Goal: Transaction & Acquisition: Purchase product/service

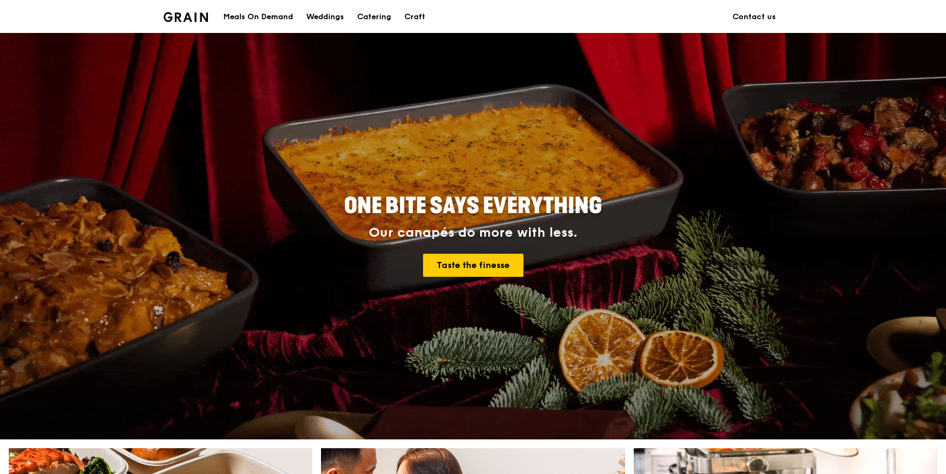
scroll to position [410, 0]
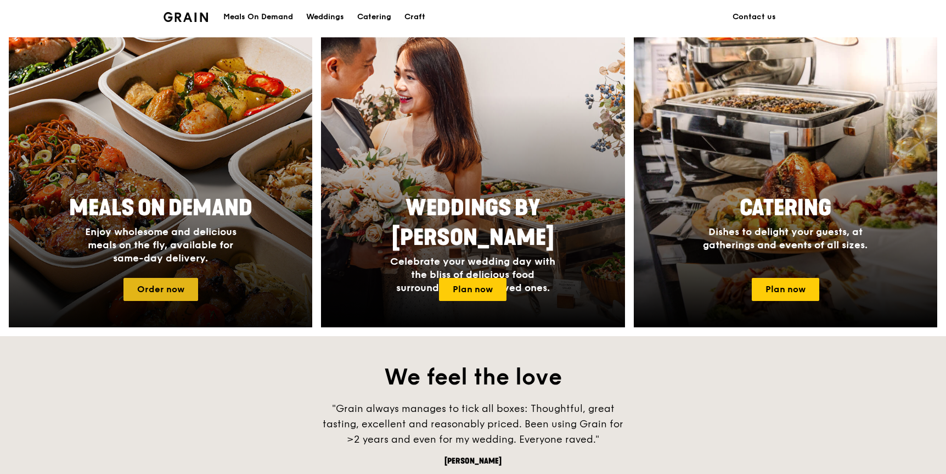
click at [185, 290] on link "Order now" at bounding box center [160, 289] width 75 height 23
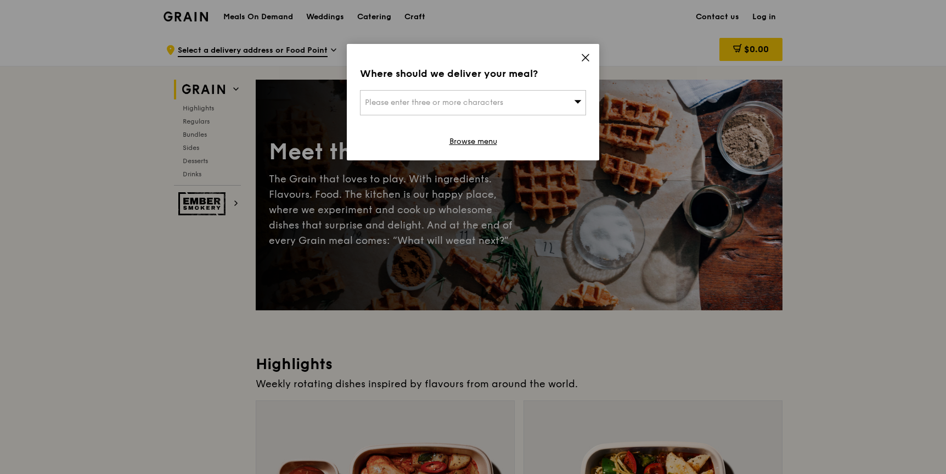
click at [469, 105] on span "Please enter three or more characters" at bounding box center [434, 102] width 138 height 9
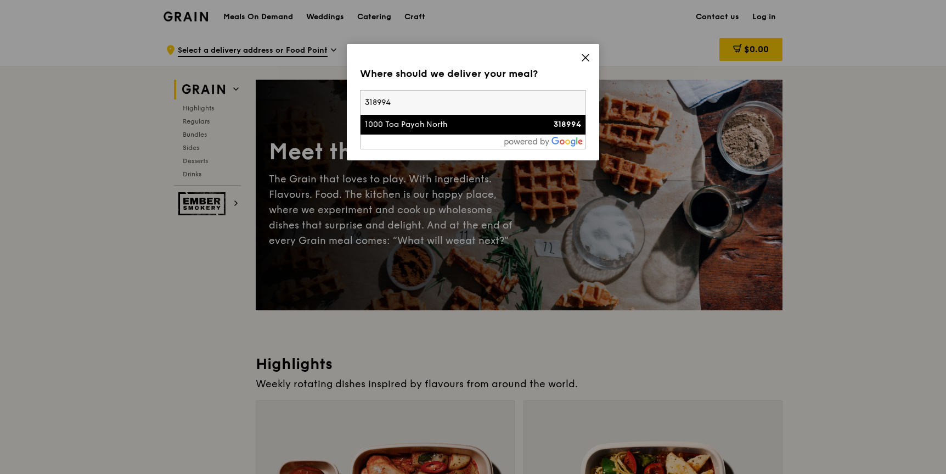
type input "318994"
click at [504, 127] on div "1000 Toa Payoh North" at bounding box center [446, 124] width 162 height 11
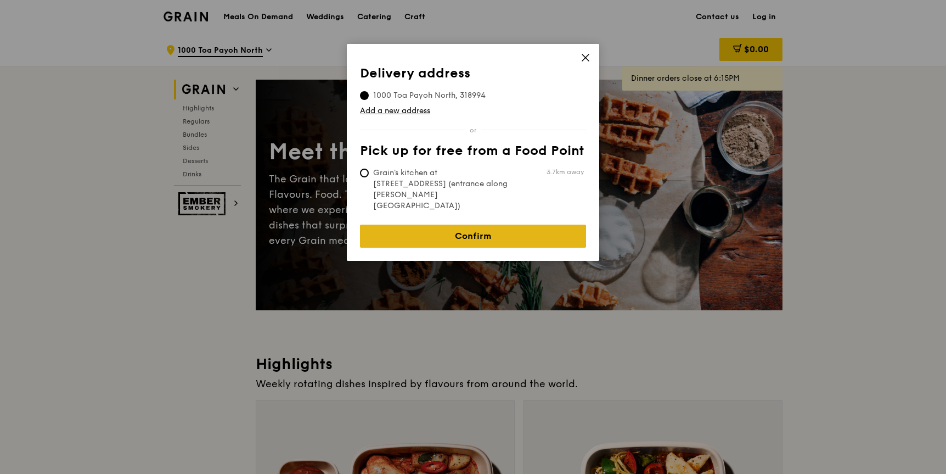
click at [495, 224] on link "Confirm" at bounding box center [473, 235] width 226 height 23
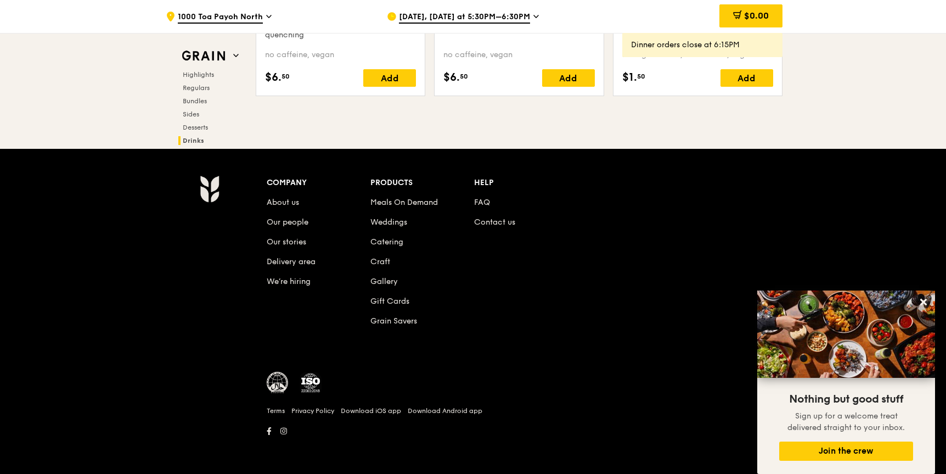
scroll to position [4079, 0]
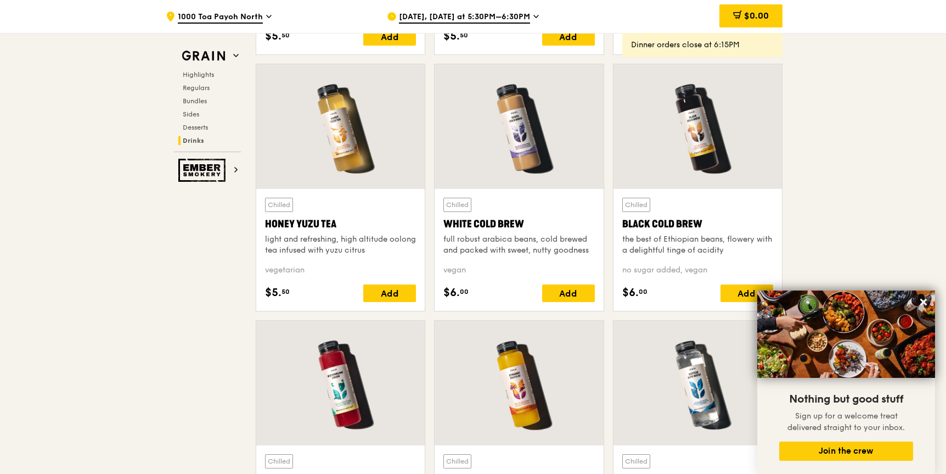
click at [494, 13] on span "Sep 8, Today at 5:30PM–6:30PM" at bounding box center [464, 18] width 131 height 12
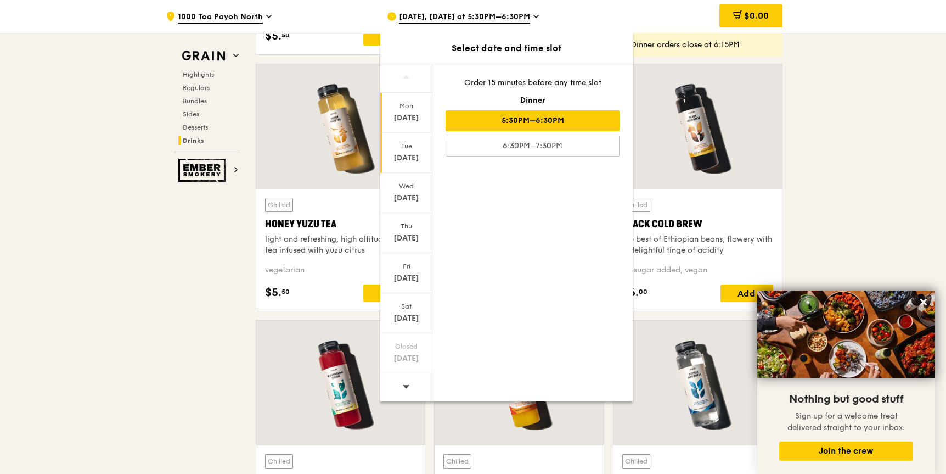
click at [410, 140] on div "Tue Sep 9" at bounding box center [406, 153] width 52 height 40
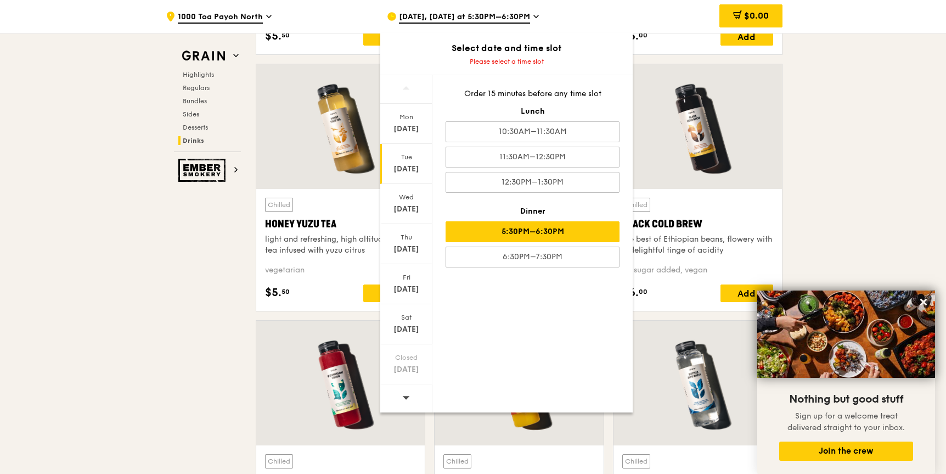
click at [594, 224] on div "5:30PM–6:30PM" at bounding box center [533, 231] width 174 height 21
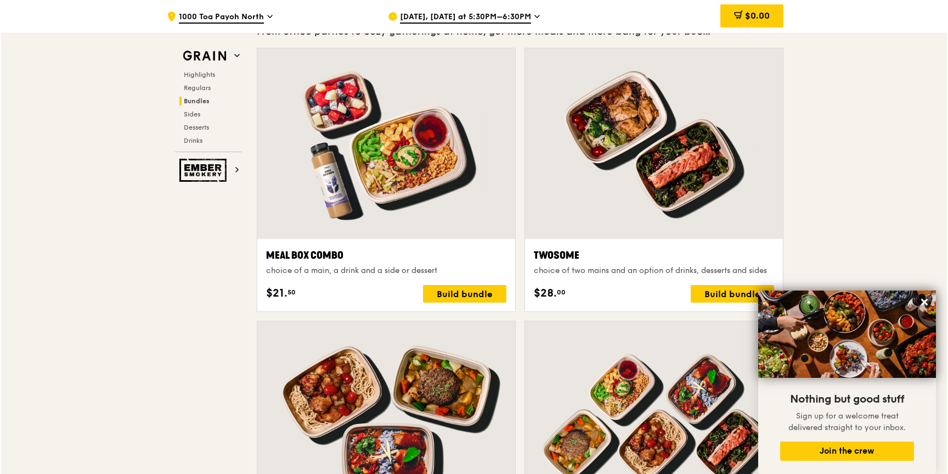
scroll to position [1607, 0]
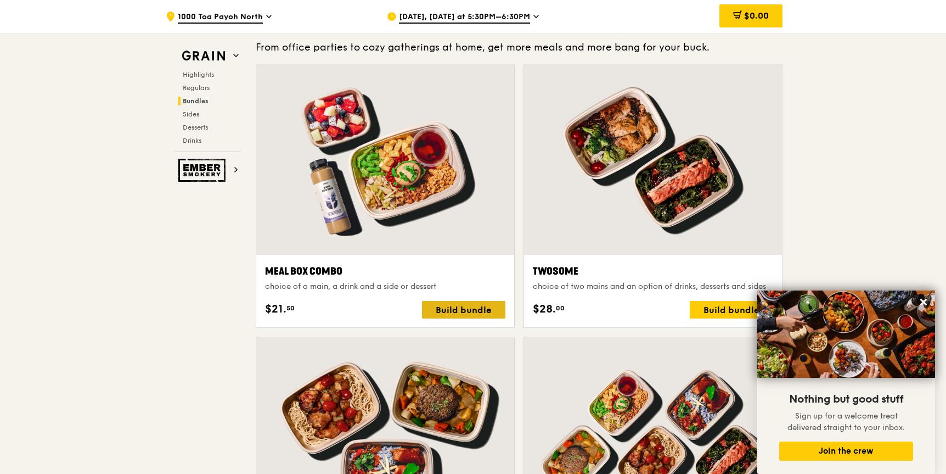
click at [485, 307] on div "Build bundle" at bounding box center [463, 310] width 83 height 18
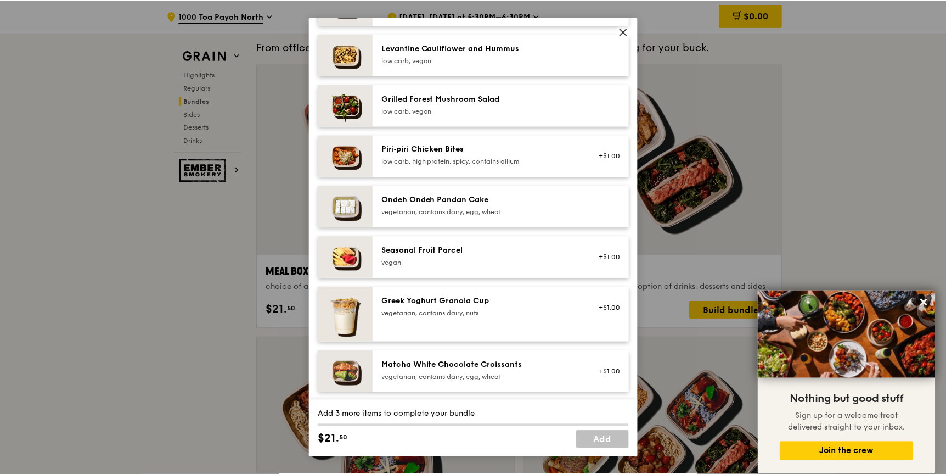
scroll to position [1247, 0]
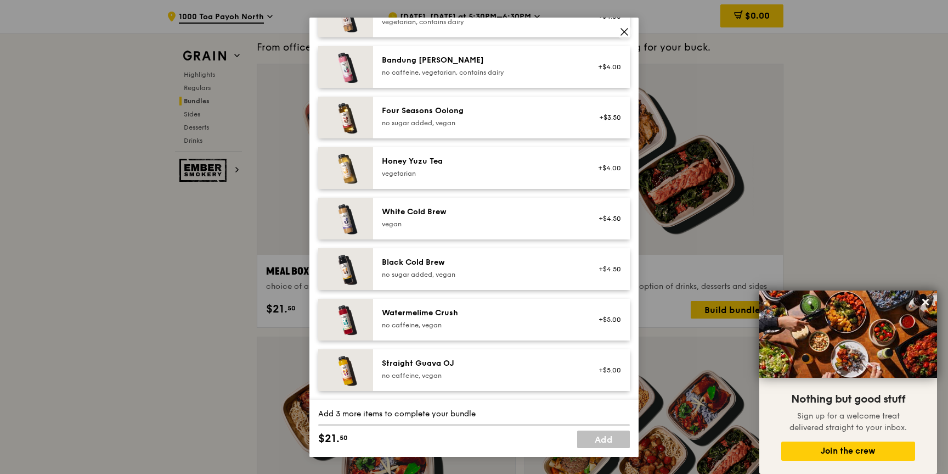
click at [627, 29] on icon at bounding box center [624, 32] width 7 height 7
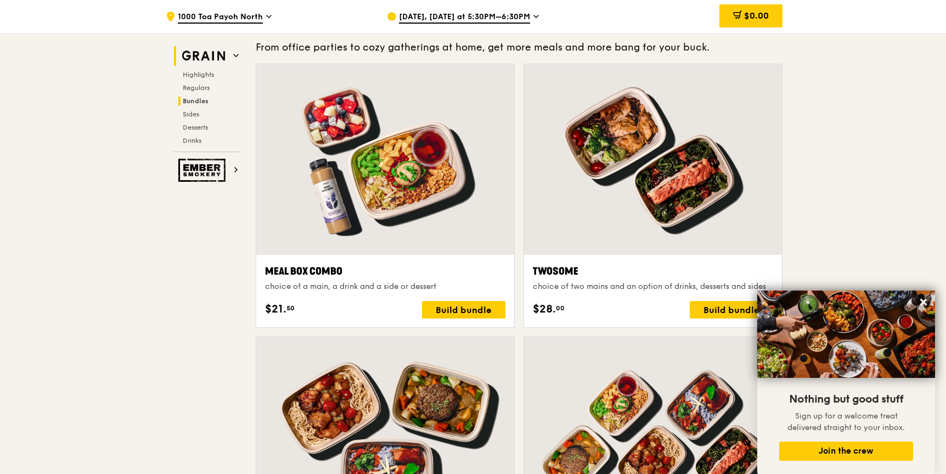
click at [196, 57] on img at bounding box center [203, 56] width 50 height 20
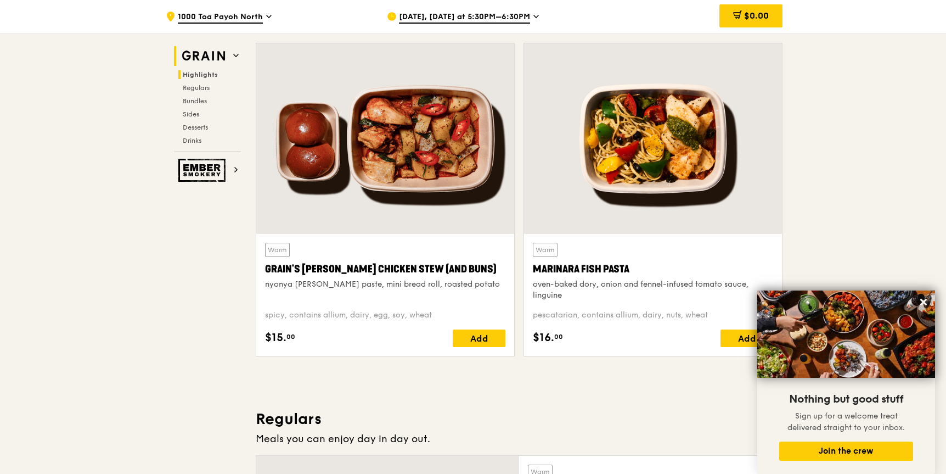
scroll to position [309, 0]
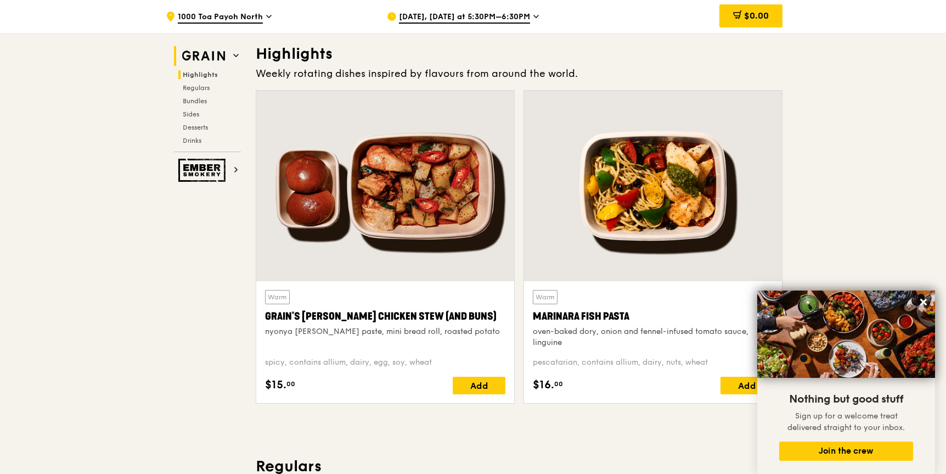
click at [234, 54] on icon at bounding box center [236, 55] width 4 height 2
click at [331, 61] on h3 "Highlights" at bounding box center [519, 54] width 527 height 20
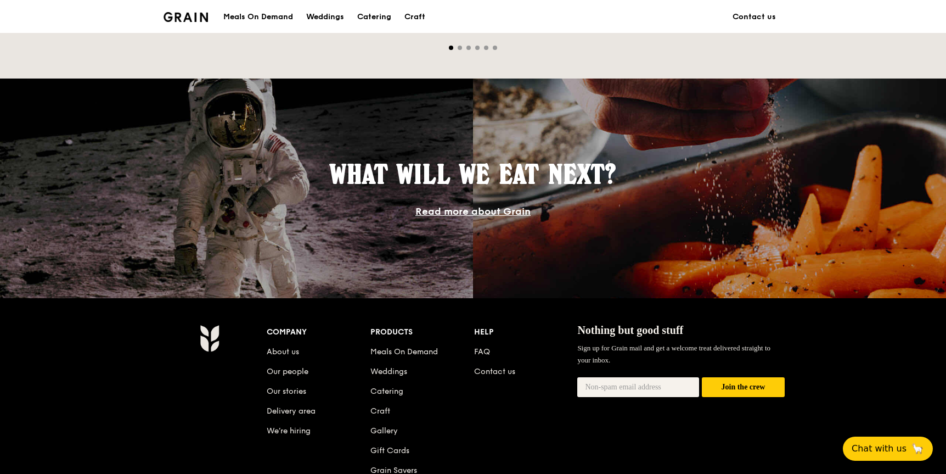
scroll to position [984, 0]
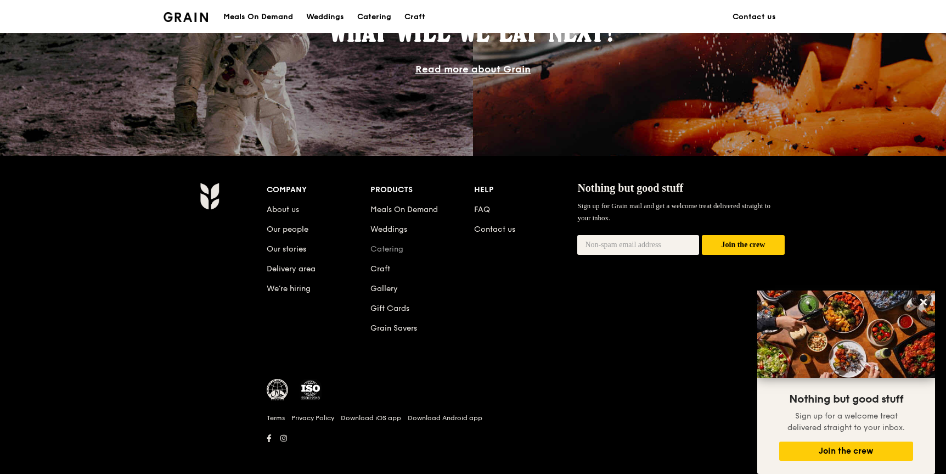
click at [402, 252] on link "Catering" at bounding box center [386, 248] width 33 height 9
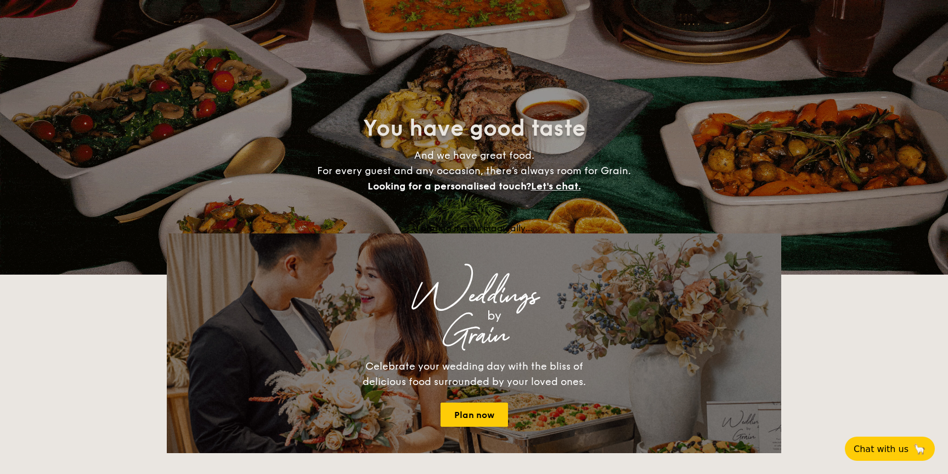
select select
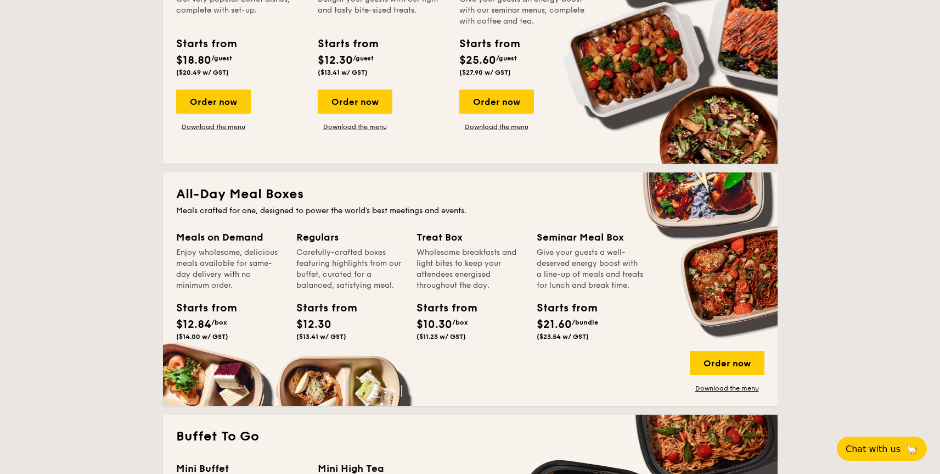
scroll to position [381, 0]
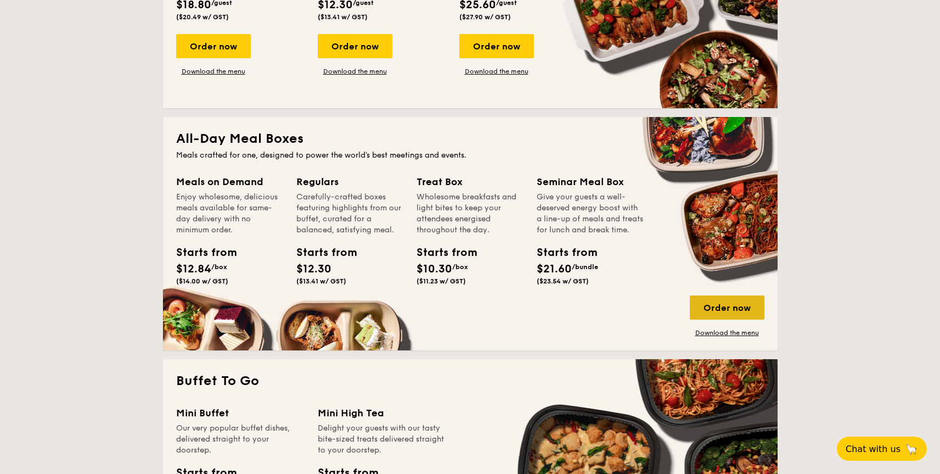
click at [730, 308] on div "Order now" at bounding box center [727, 307] width 75 height 24
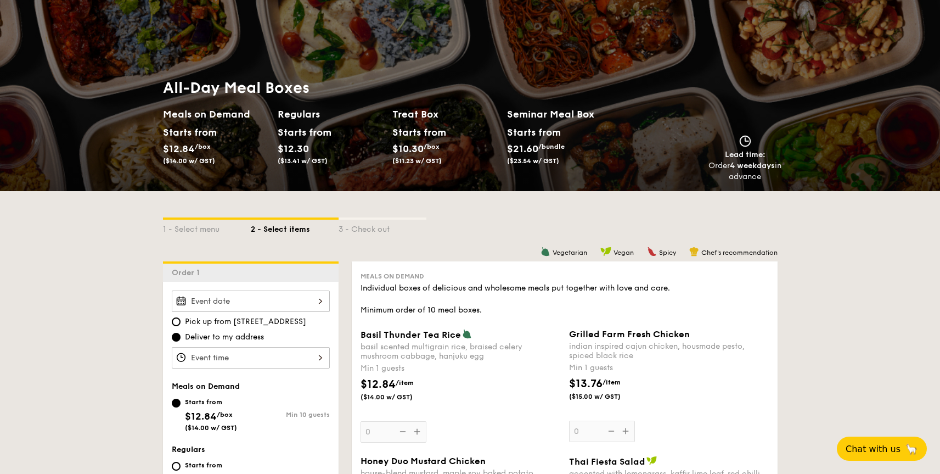
scroll to position [88, 0]
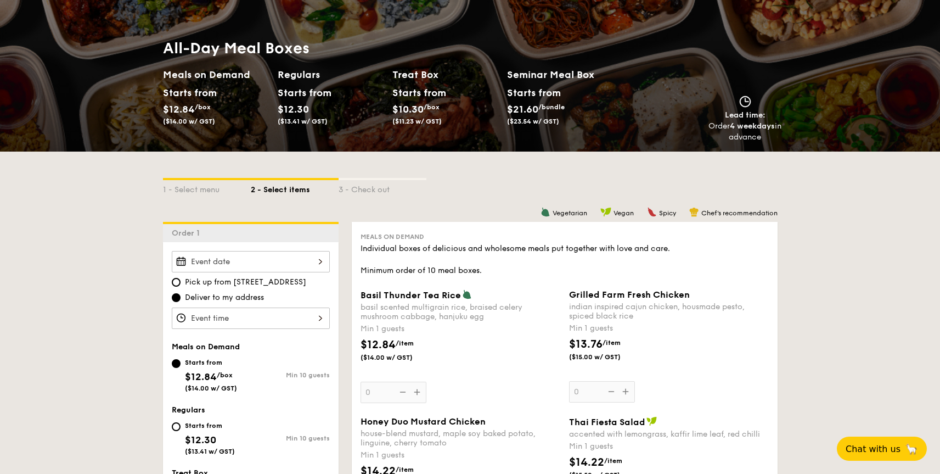
click at [296, 265] on div at bounding box center [251, 261] width 158 height 21
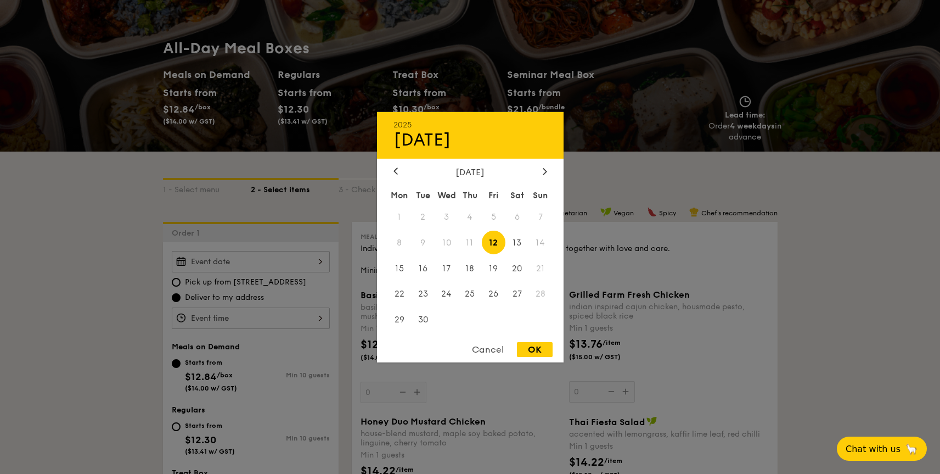
click at [485, 353] on div "Cancel" at bounding box center [488, 349] width 54 height 15
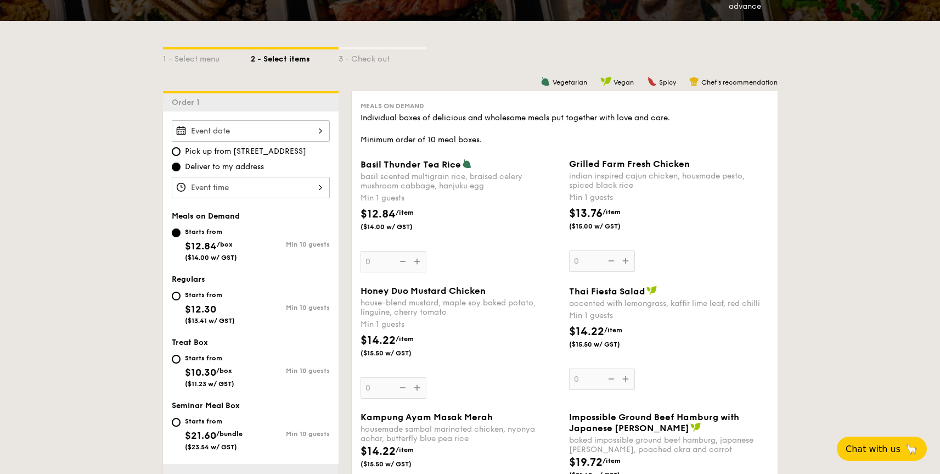
scroll to position [275, 0]
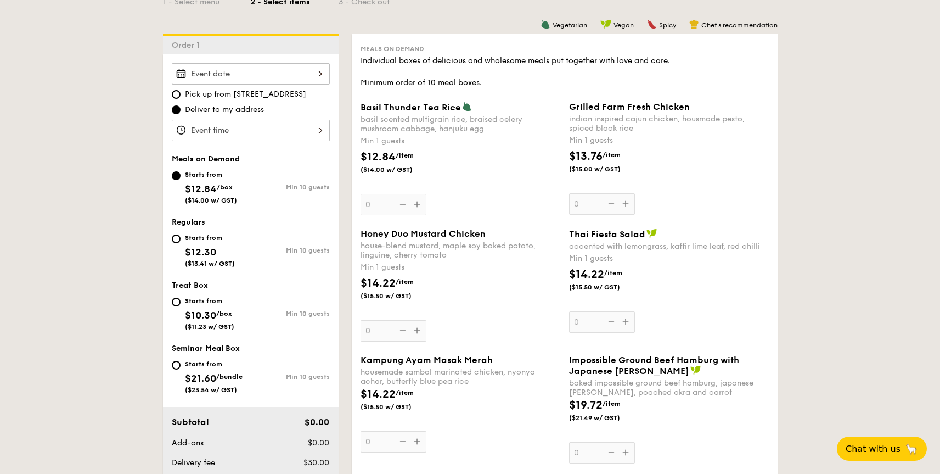
click at [202, 237] on div "Starts from" at bounding box center [210, 237] width 50 height 9
click at [181, 237] on input "Starts from $12.30 ($13.41 w/ GST) Min 10 guests" at bounding box center [176, 238] width 9 height 9
radio input "true"
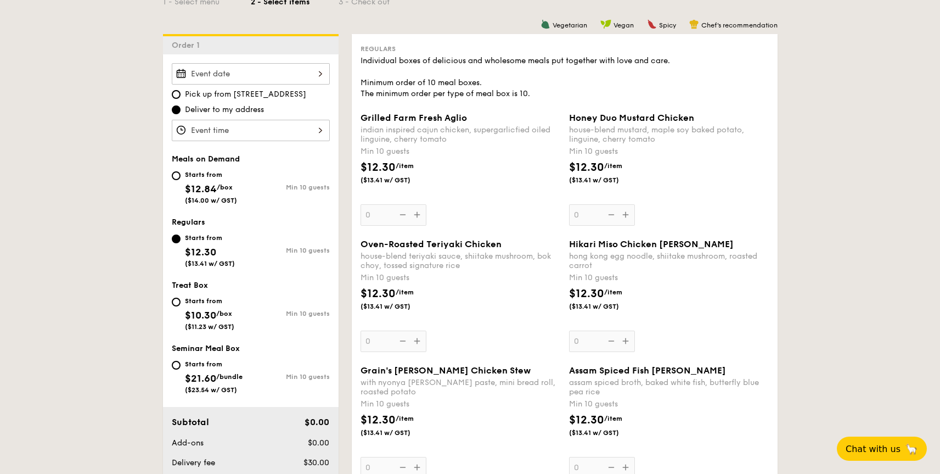
click at [414, 341] on div "Oven-Roasted Teriyaki Chicken house-blend teriyaki sauce, shiitake mushroom, bo…" at bounding box center [461, 295] width 200 height 113
click at [414, 341] on input "0" at bounding box center [394, 340] width 66 height 21
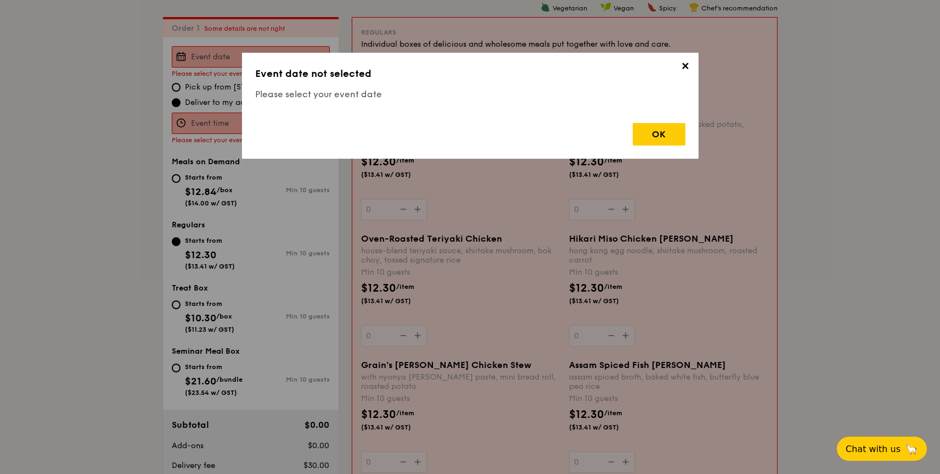
scroll to position [293, 0]
click at [677, 65] on div "✕ Event date not selected Please select your event date OK" at bounding box center [470, 106] width 457 height 106
click at [682, 62] on span "✕" at bounding box center [685, 67] width 15 height 15
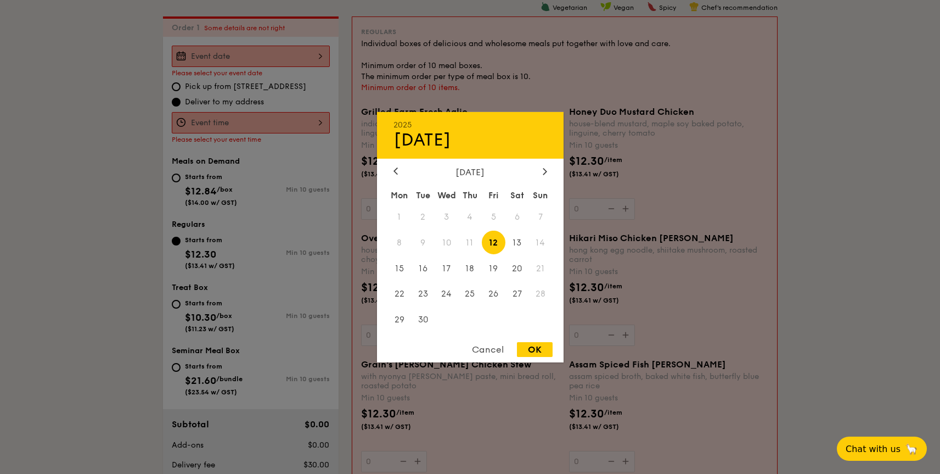
click at [296, 60] on div "2025 Sep [DATE] Tue Wed Thu Fri Sat Sun 1 2 3 4 5 6 7 8 9 10 11 12 13 14 15 16 …" at bounding box center [251, 56] width 158 height 21
click at [486, 354] on div "Cancel" at bounding box center [488, 349] width 54 height 15
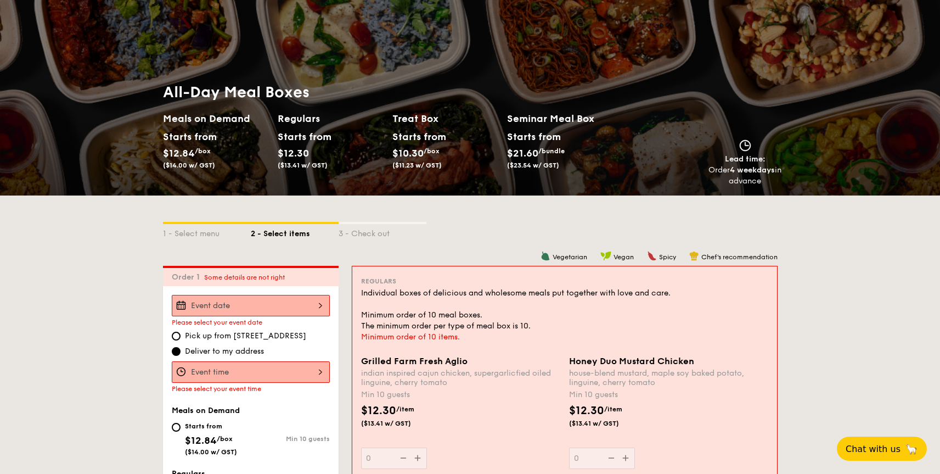
scroll to position [0, 0]
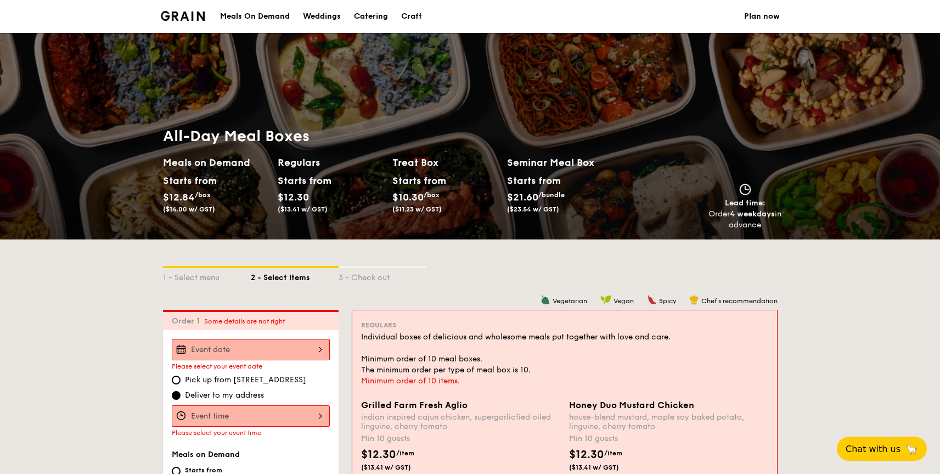
click at [372, 21] on div "Catering" at bounding box center [371, 16] width 34 height 33
select select
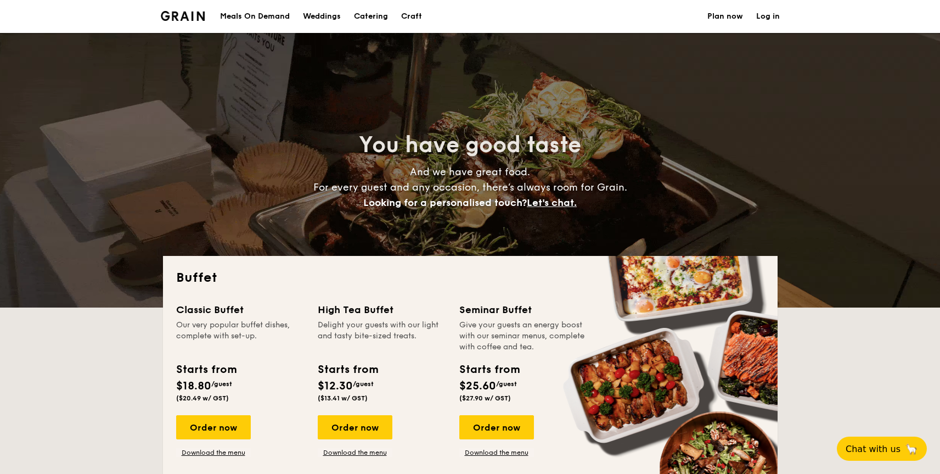
click at [327, 19] on div "Weddings" at bounding box center [322, 16] width 38 height 33
click at [417, 15] on div "Craft" at bounding box center [411, 16] width 21 height 33
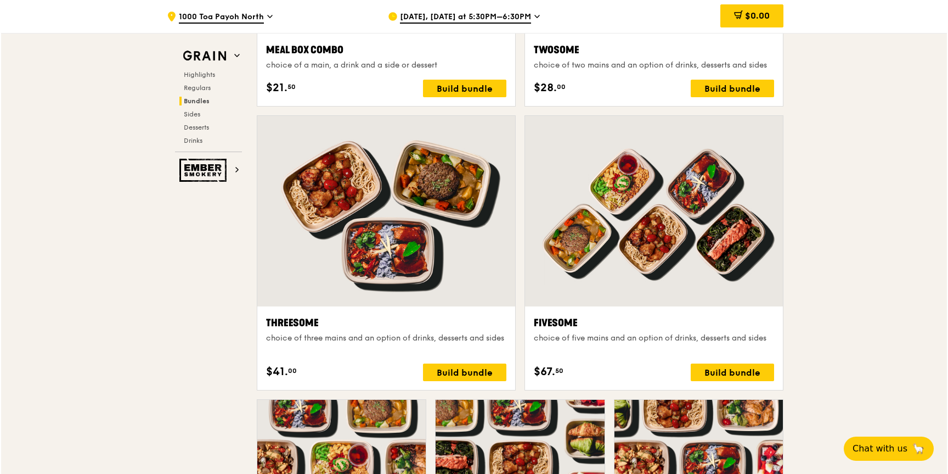
scroll to position [1866, 0]
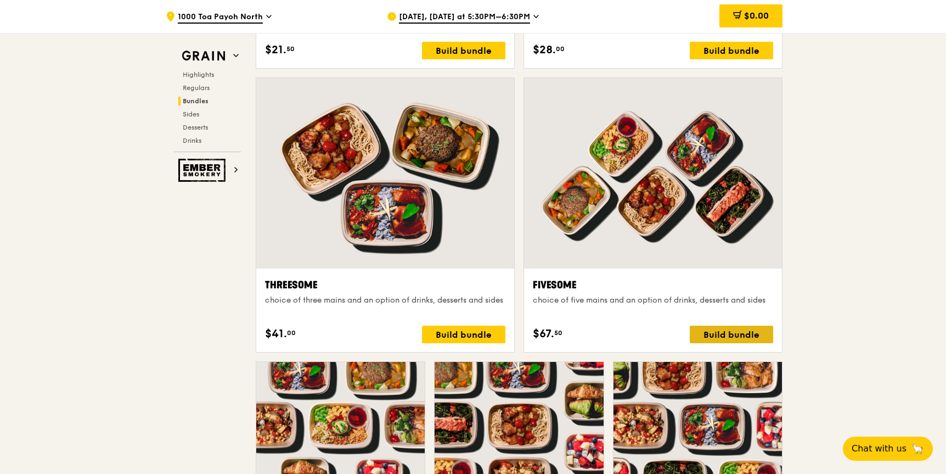
click at [759, 334] on div "Build bundle" at bounding box center [731, 334] width 83 height 18
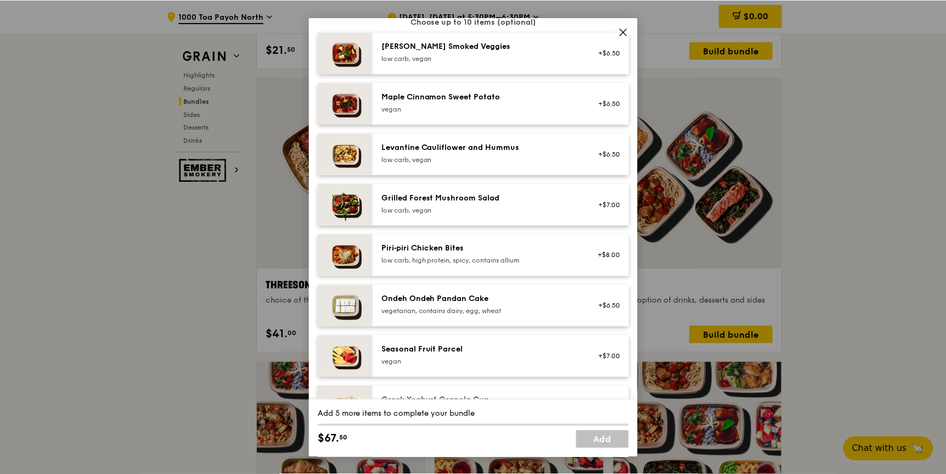
scroll to position [591, 0]
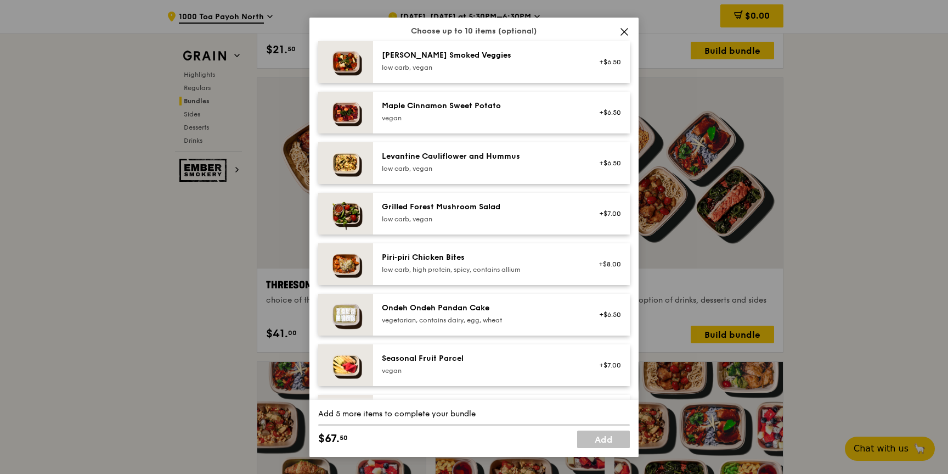
click at [627, 31] on icon at bounding box center [625, 32] width 10 height 10
